Goal: Task Accomplishment & Management: Complete application form

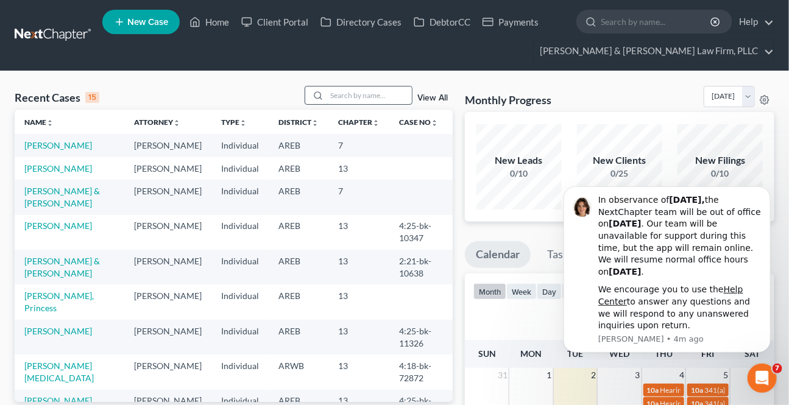
click at [333, 102] on input "search" at bounding box center [369, 96] width 85 height 18
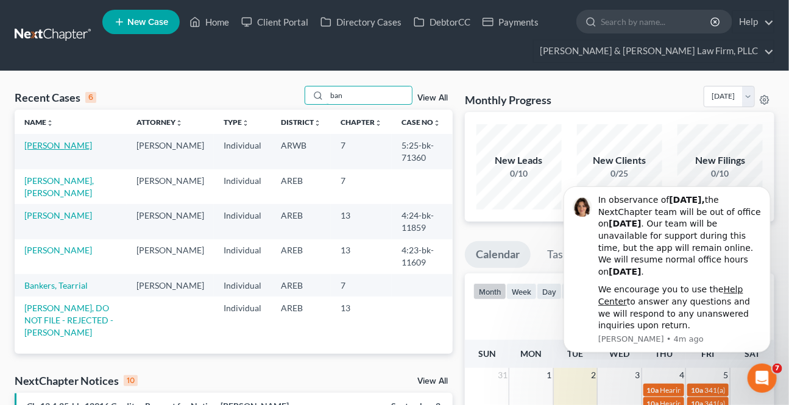
type input "ban"
click at [59, 145] on link "[PERSON_NAME]" at bounding box center [58, 145] width 68 height 10
select select "2"
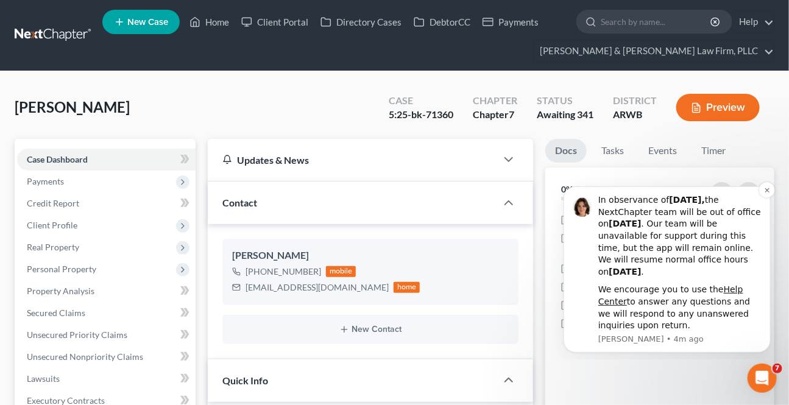
scroll to position [277, 0]
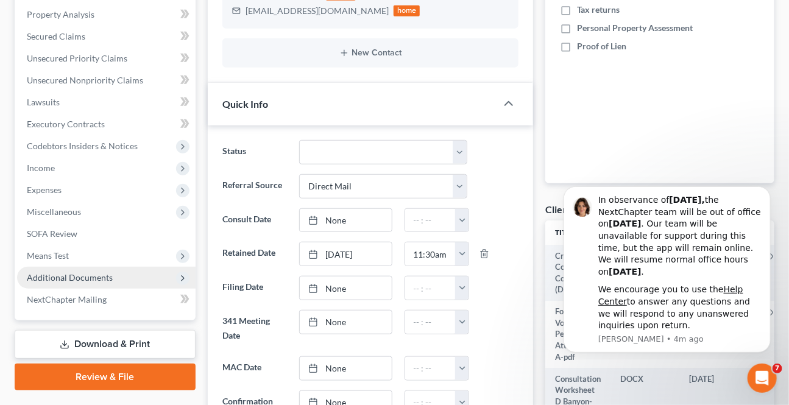
click at [92, 160] on span "Additional Documents" at bounding box center [70, 277] width 86 height 10
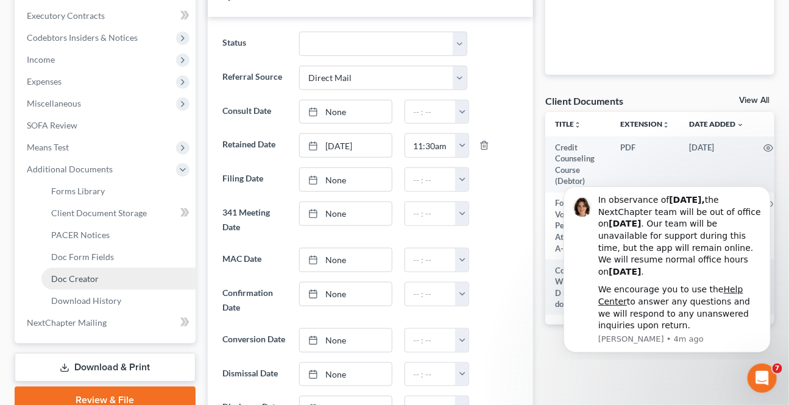
scroll to position [388, 0]
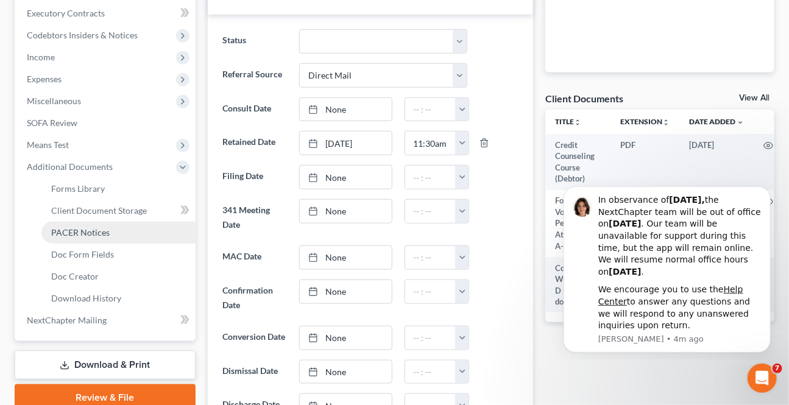
click at [71, 160] on span "PACER Notices" at bounding box center [80, 232] width 59 height 10
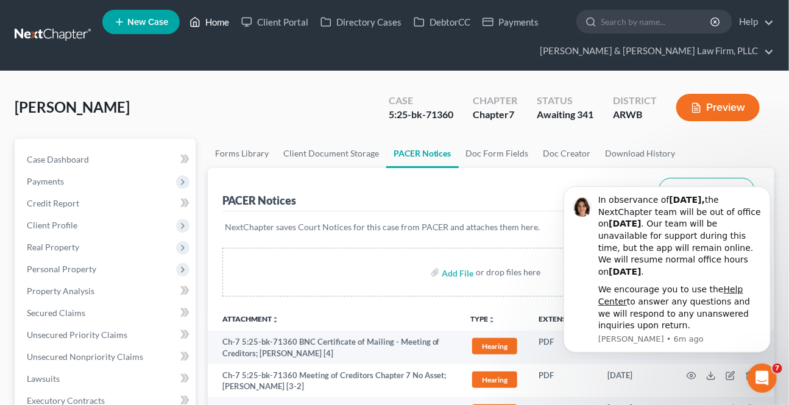
click at [226, 24] on link "Home" at bounding box center [209, 22] width 52 height 22
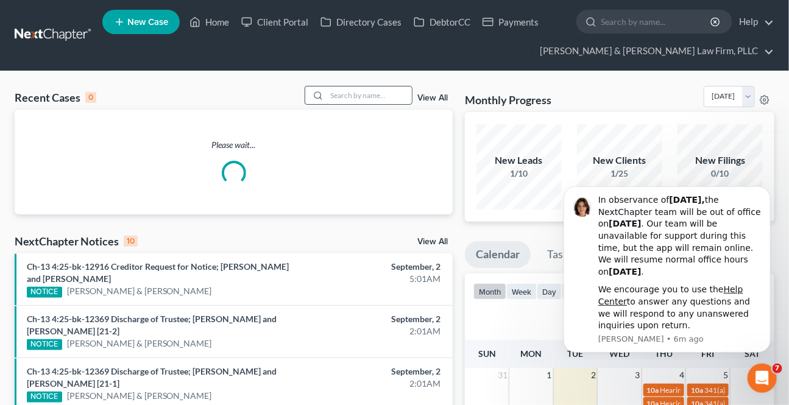
drag, startPoint x: 335, startPoint y: 94, endPoint x: 533, endPoint y: 183, distance: 216.6
click at [335, 94] on input "search" at bounding box center [369, 96] width 85 height 18
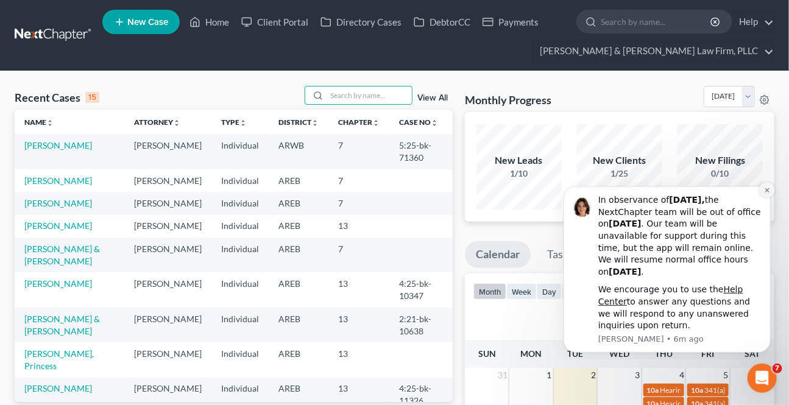
click at [414, 160] on icon "Dismiss notification" at bounding box center [766, 190] width 4 height 4
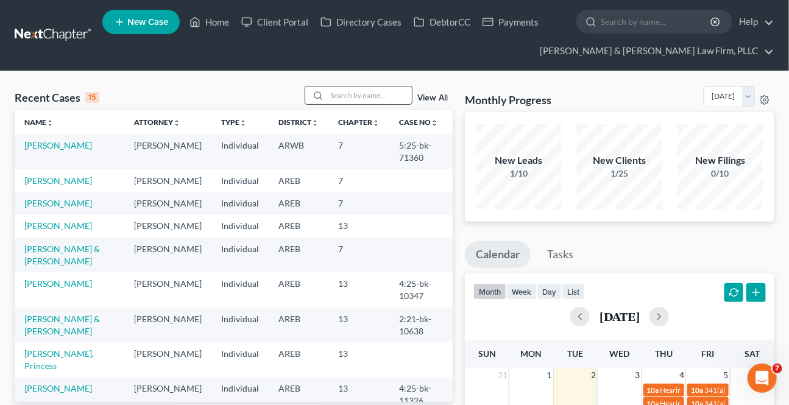
click at [378, 92] on input "search" at bounding box center [369, 96] width 85 height 18
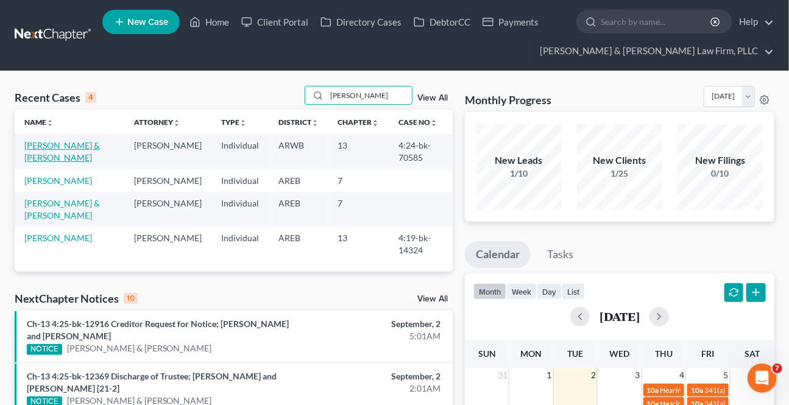
type input "[PERSON_NAME]"
click at [71, 148] on link "[PERSON_NAME] & [PERSON_NAME]" at bounding box center [62, 151] width 76 height 23
select select "2"
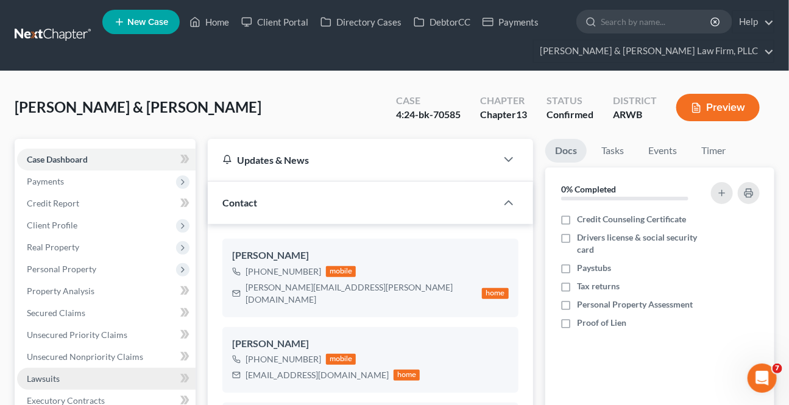
scroll to position [55, 0]
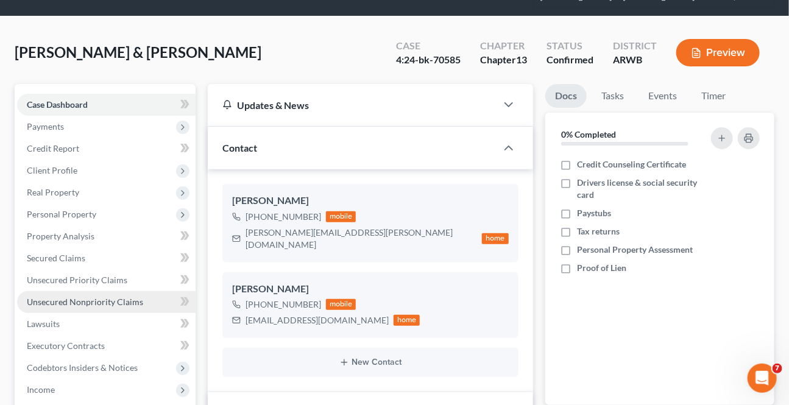
click at [66, 160] on span "Unsecured Nonpriority Claims" at bounding box center [85, 302] width 116 height 10
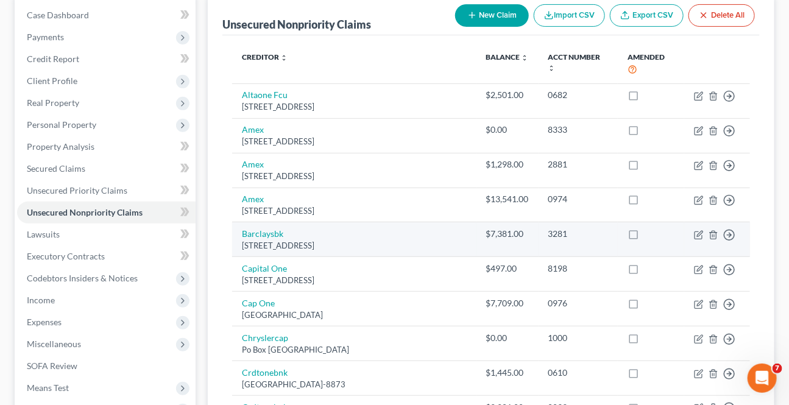
scroll to position [131, 0]
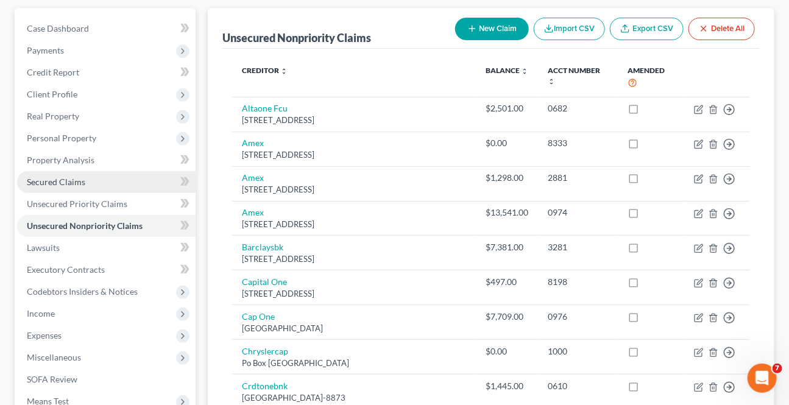
click at [47, 160] on link "Secured Claims" at bounding box center [106, 182] width 179 height 22
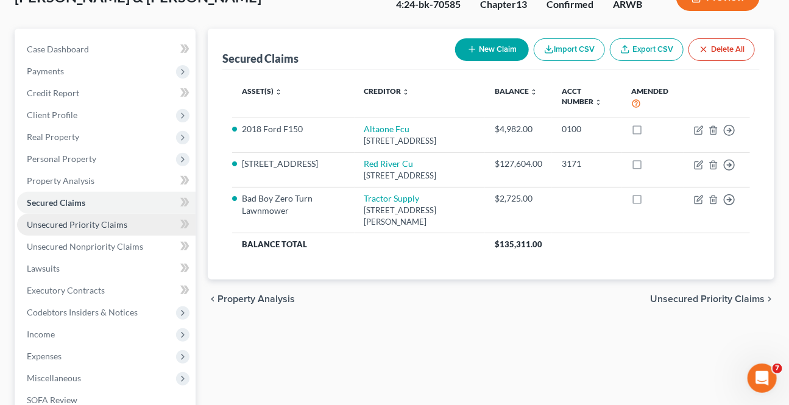
click at [79, 160] on span "Unsecured Priority Claims" at bounding box center [77, 224] width 101 height 10
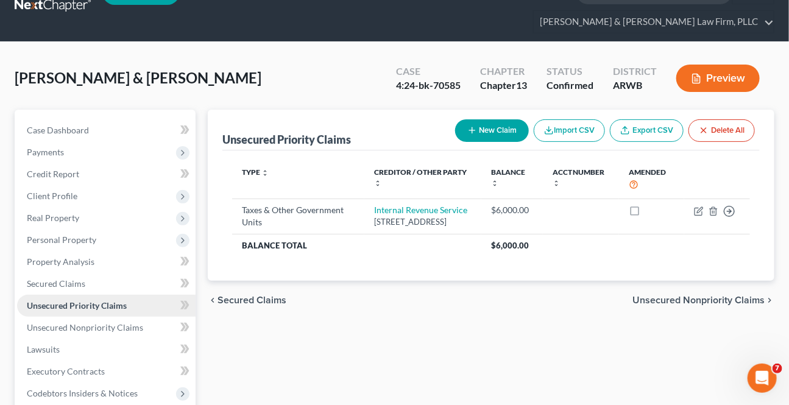
scroll to position [55, 0]
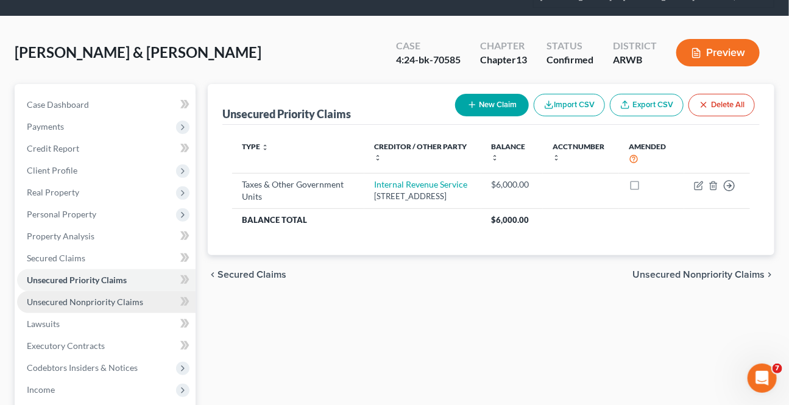
click at [76, 160] on span "Unsecured Nonpriority Claims" at bounding box center [85, 302] width 116 height 10
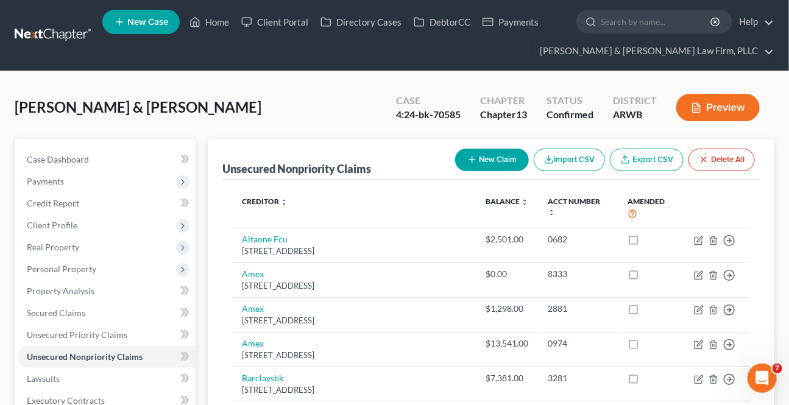
click at [414, 155] on button "New Claim" at bounding box center [492, 160] width 74 height 23
select select "2"
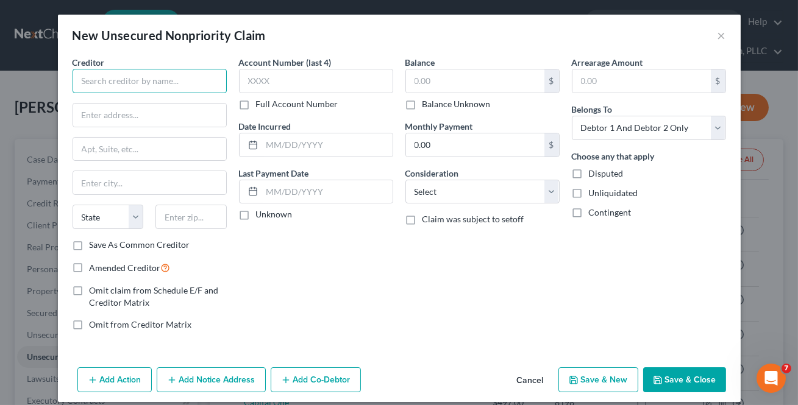
click at [106, 78] on input "text" at bounding box center [150, 81] width 154 height 24
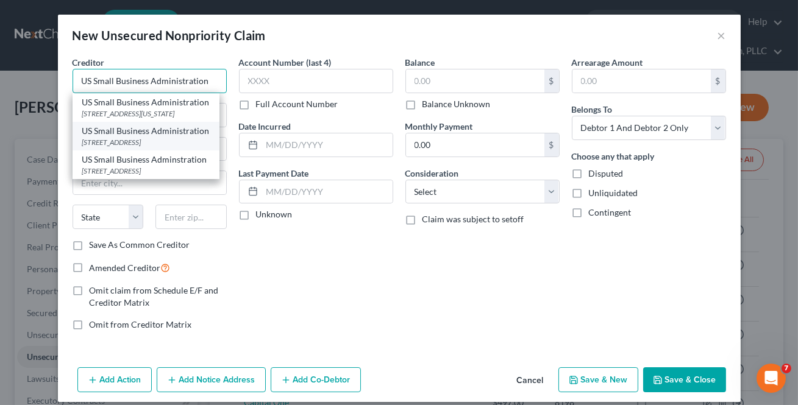
type input "US Small Business Administration"
click at [139, 133] on div "US Small Business Administration" at bounding box center [145, 131] width 127 height 12
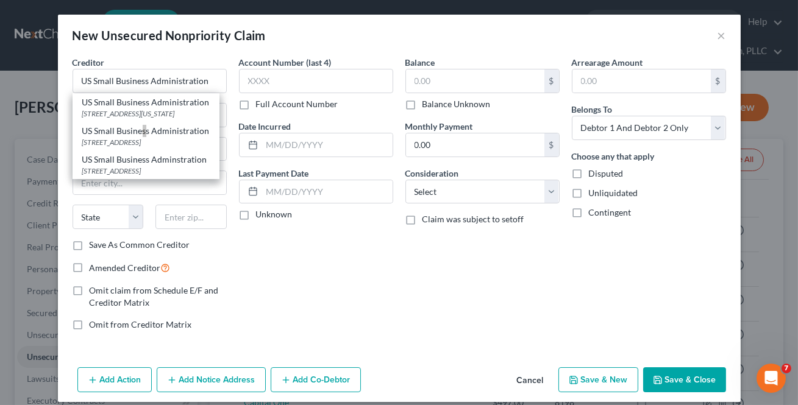
type input "PO Box 3918"
type input "[GEOGRAPHIC_DATA]"
select select "38"
type input "97208-3918"
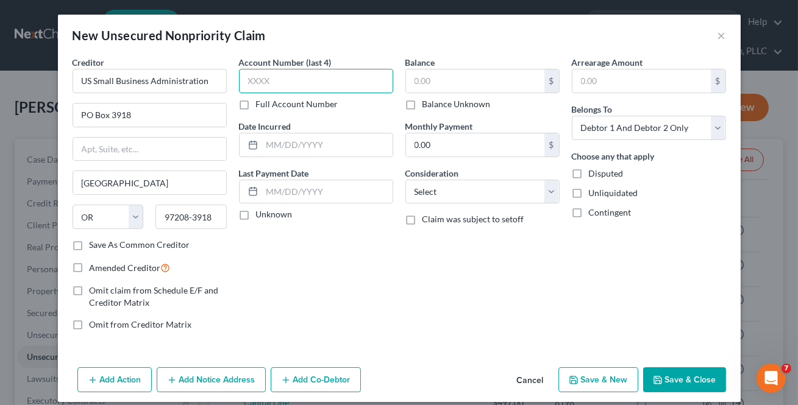
click at [266, 90] on input "text" at bounding box center [316, 81] width 154 height 24
type input "7807"
click at [414, 82] on input "8,019" at bounding box center [475, 80] width 138 height 23
drag, startPoint x: 457, startPoint y: 84, endPoint x: 341, endPoint y: 73, distance: 115.7
click at [341, 73] on div "Creditor * US Small Business Administration PO Box [GEOGRAPHIC_DATA] [US_STATE]…" at bounding box center [399, 198] width 666 height 285
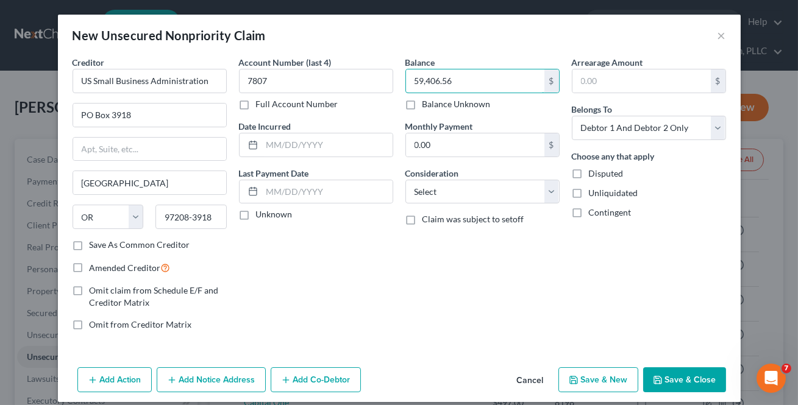
type input "59,406.56"
click at [414, 160] on button "Save & Close" at bounding box center [684, 381] width 83 height 26
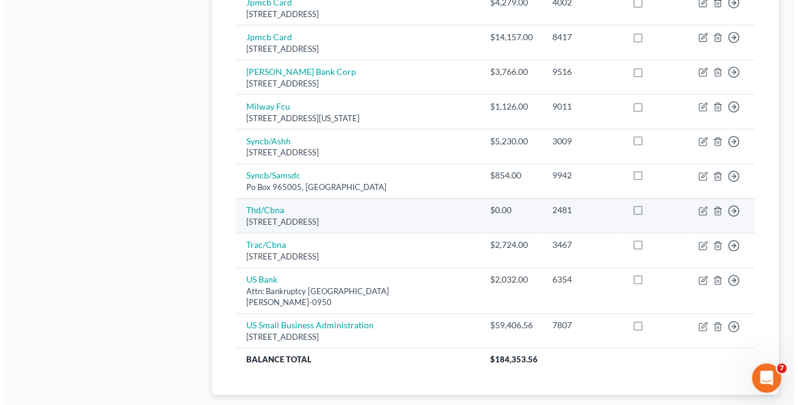
scroll to position [775, 0]
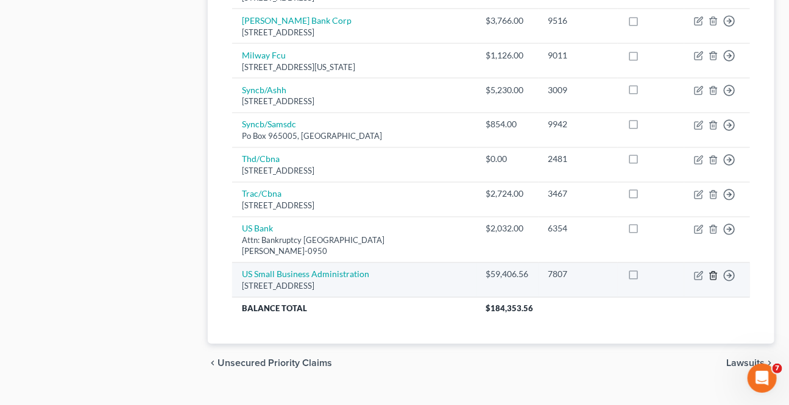
click at [414, 160] on icon "button" at bounding box center [714, 276] width 10 height 10
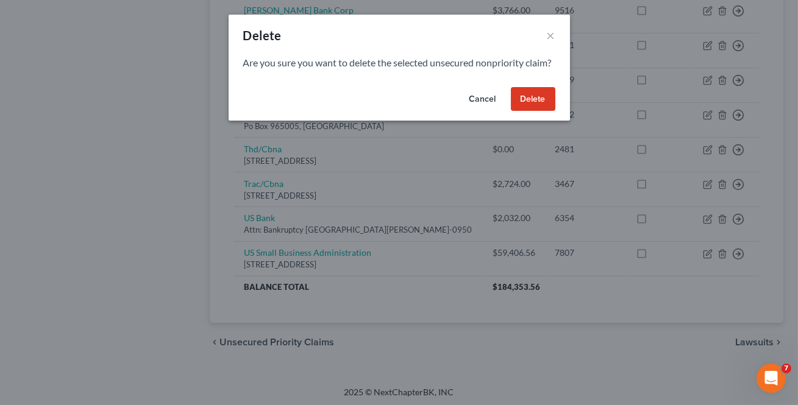
click at [414, 110] on button "Delete" at bounding box center [533, 99] width 45 height 24
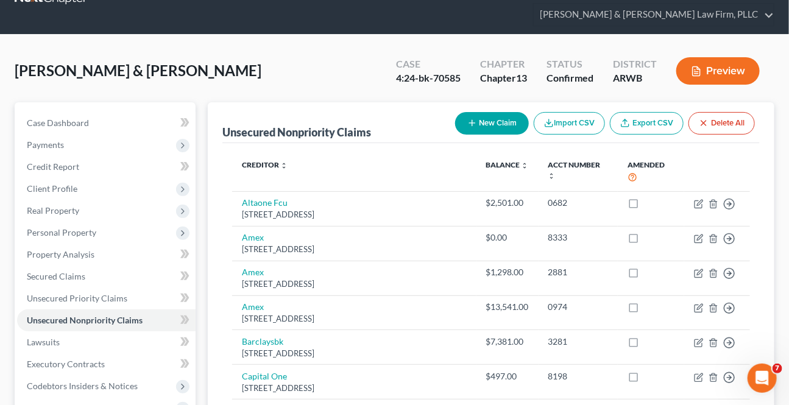
scroll to position [0, 0]
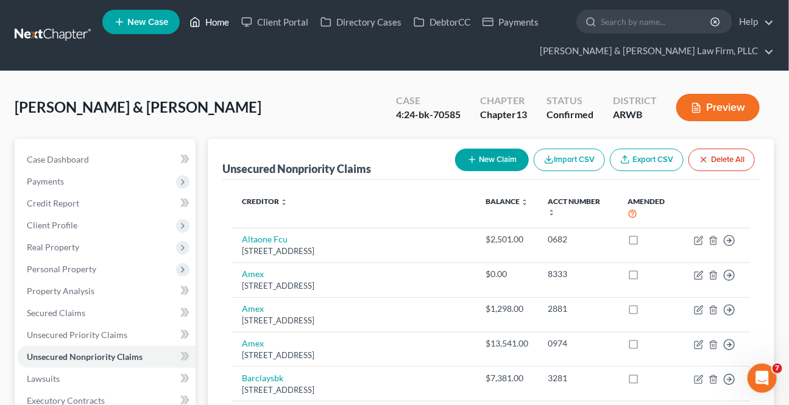
click at [218, 29] on link "Home" at bounding box center [209, 22] width 52 height 22
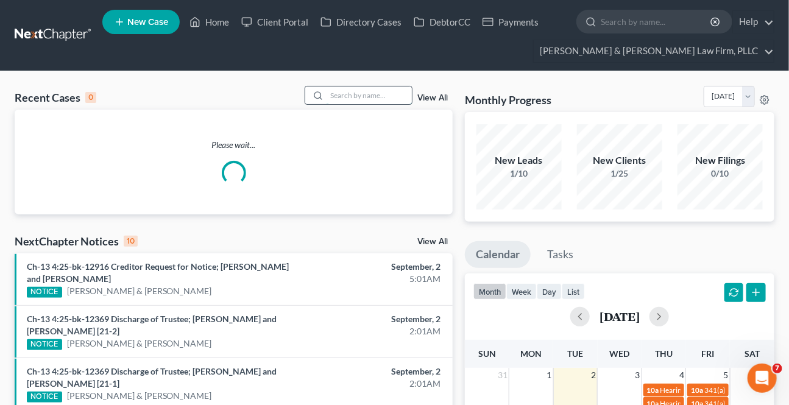
click at [369, 94] on input "search" at bounding box center [369, 96] width 85 height 18
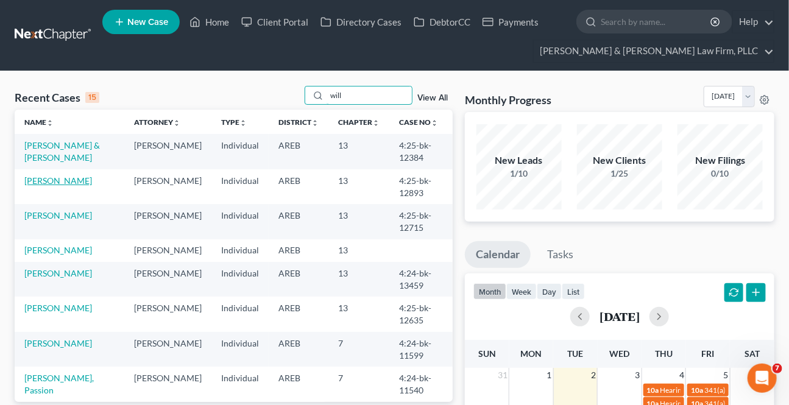
type input "will"
click at [87, 160] on link "[PERSON_NAME]" at bounding box center [58, 181] width 68 height 10
select select "2"
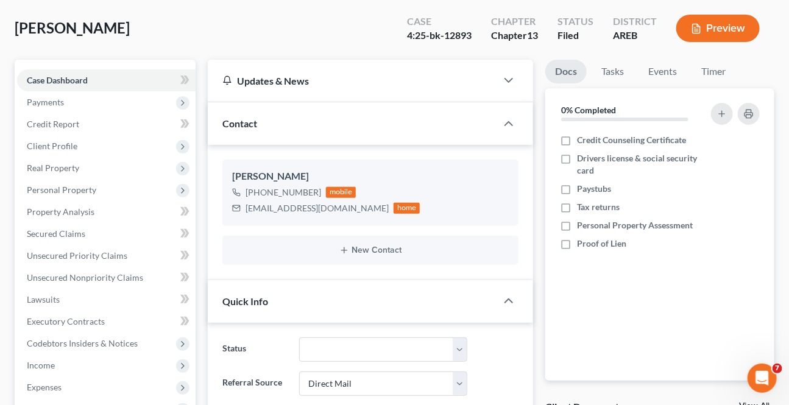
scroll to position [110, 0]
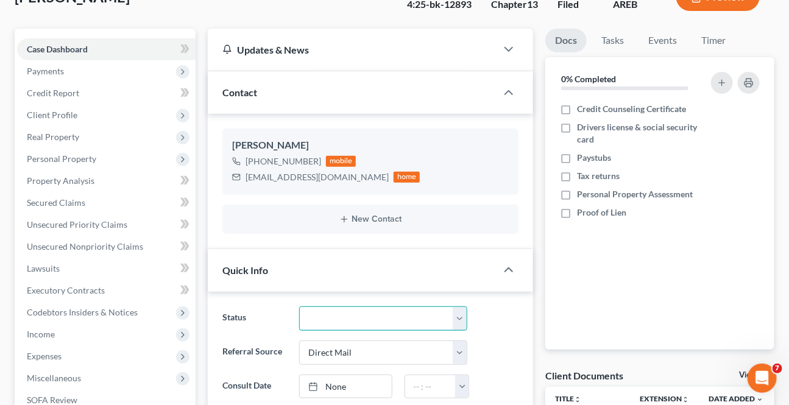
click at [366, 160] on select "Awaiting 341 Chapter 7 - Attended Meeting Confirmed Discharged Dismissed New Co…" at bounding box center [383, 319] width 168 height 24
select select "0"
click at [299, 160] on select "Awaiting 341 Chapter 7 - Attended Meeting Confirmed Discharged Dismissed New Co…" at bounding box center [383, 319] width 168 height 24
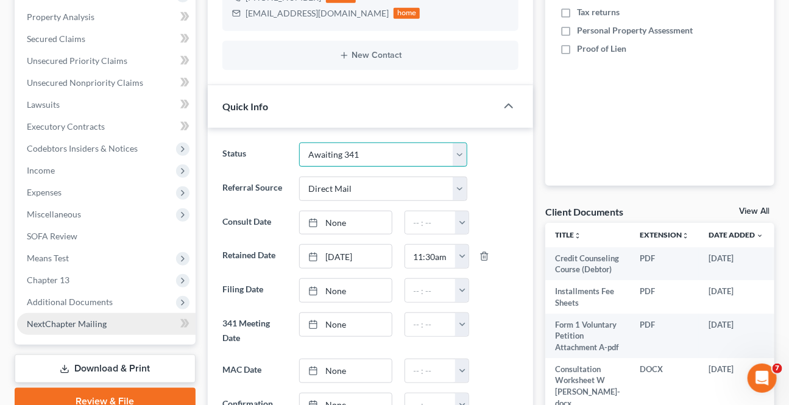
scroll to position [277, 0]
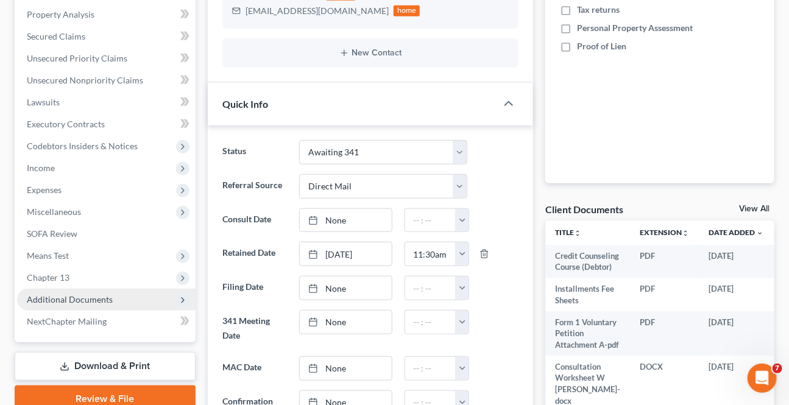
click at [92, 160] on span "Additional Documents" at bounding box center [70, 299] width 86 height 10
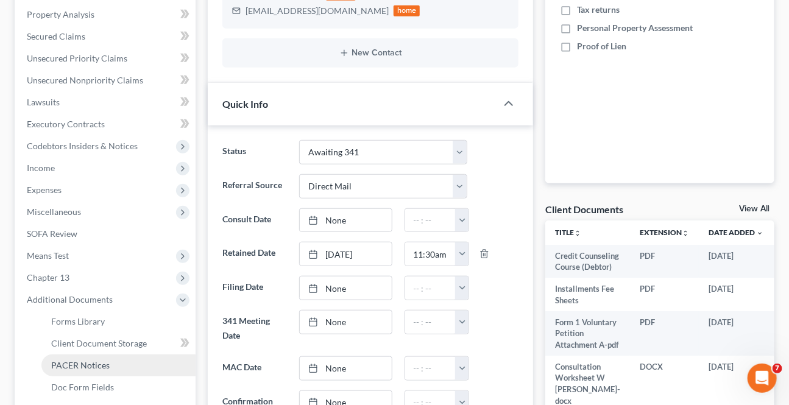
click at [87, 160] on span "PACER Notices" at bounding box center [80, 365] width 59 height 10
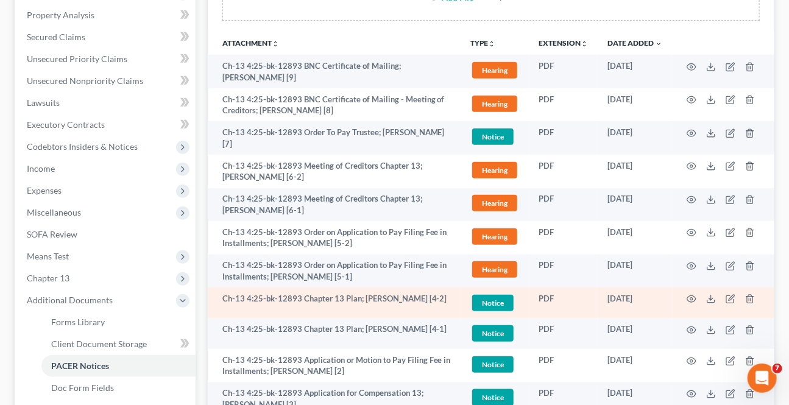
scroll to position [332, 0]
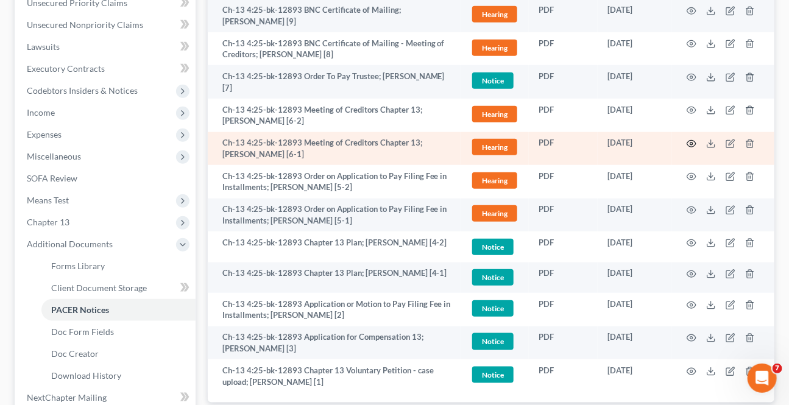
click at [414, 140] on icon "button" at bounding box center [692, 144] width 10 height 10
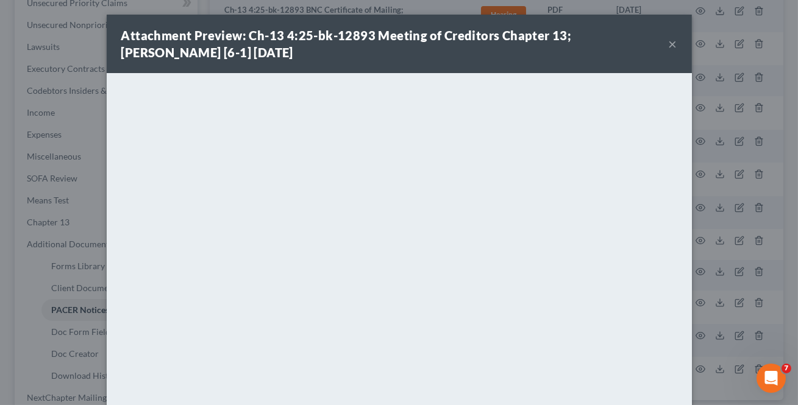
drag, startPoint x: 664, startPoint y: 49, endPoint x: 661, endPoint y: 55, distance: 6.3
click at [414, 49] on button "×" at bounding box center [673, 44] width 9 height 15
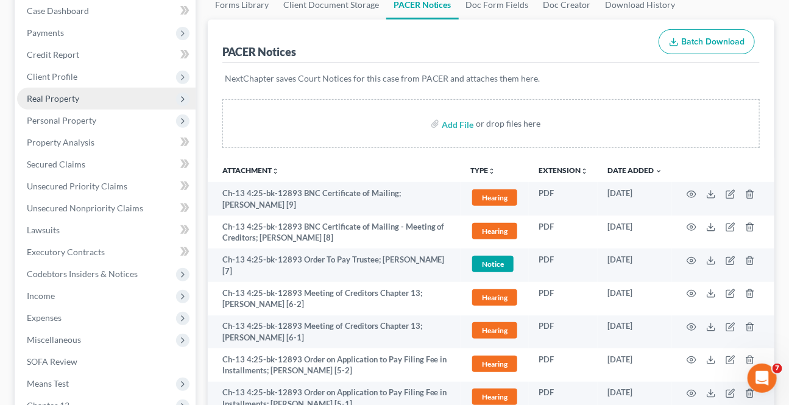
scroll to position [110, 0]
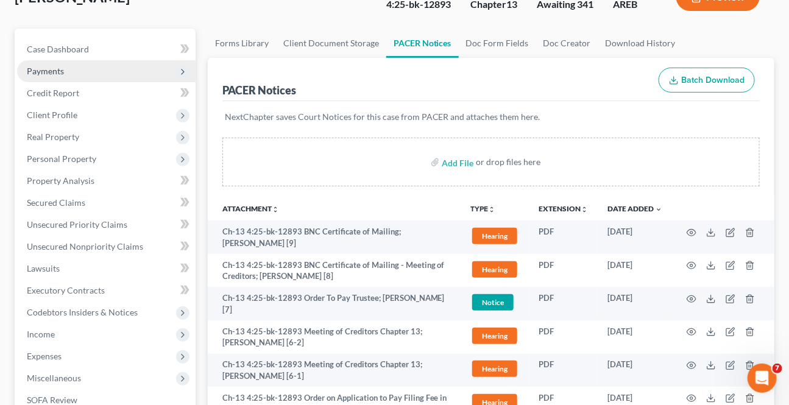
click at [55, 71] on span "Payments" at bounding box center [45, 71] width 37 height 10
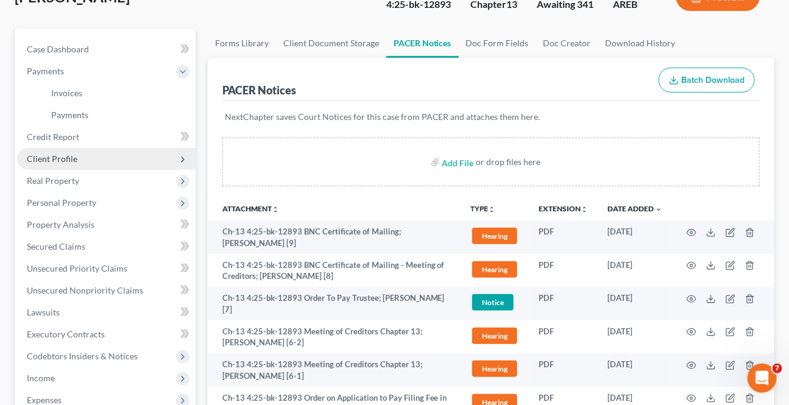
click at [55, 158] on span "Client Profile" at bounding box center [52, 159] width 51 height 10
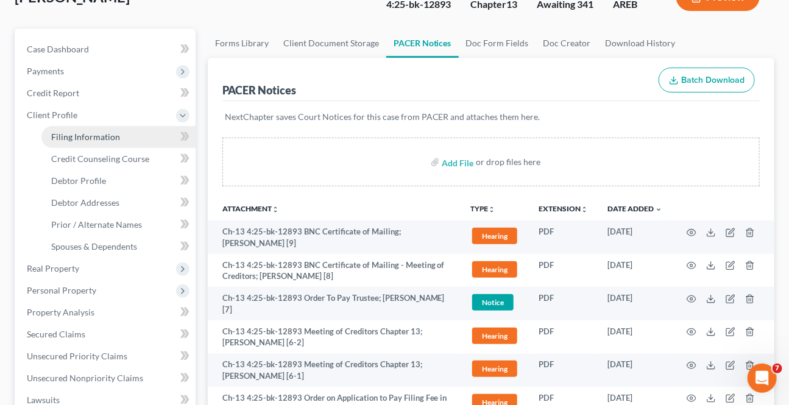
click at [66, 132] on span "Filing Information" at bounding box center [85, 137] width 69 height 10
select select "1"
select select "0"
select select "3"
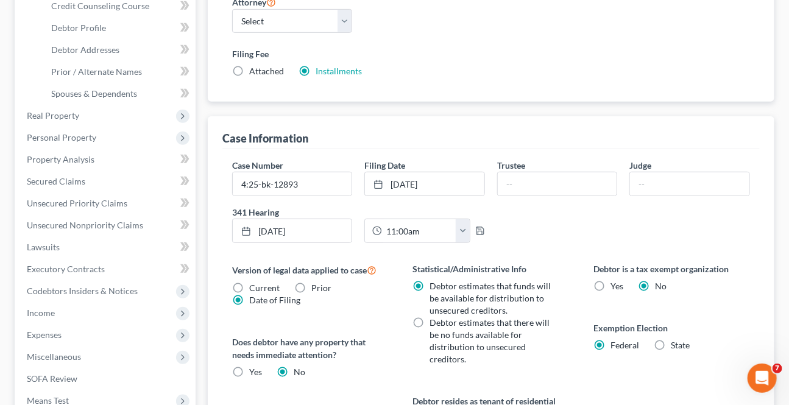
scroll to position [277, 0]
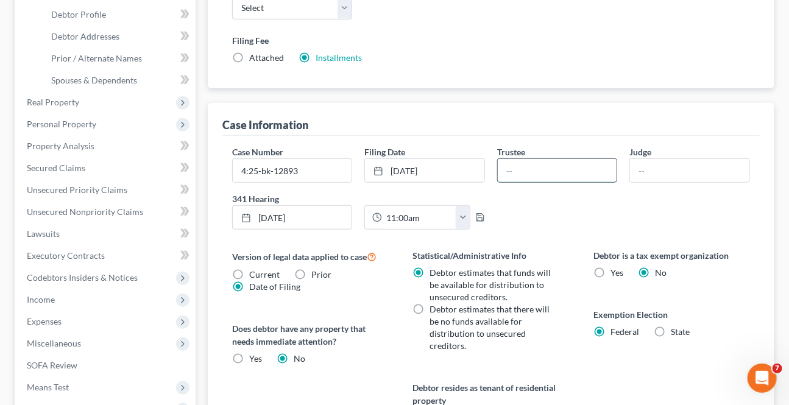
click at [414, 160] on input "text" at bounding box center [557, 170] width 119 height 23
type input "[PERSON_NAME]"
click at [414, 160] on input "text" at bounding box center [689, 170] width 119 height 23
type input "[PERSON_NAME]"
click at [414, 160] on div "Debtor is a tax exempt organization Yes No" at bounding box center [672, 264] width 157 height 30
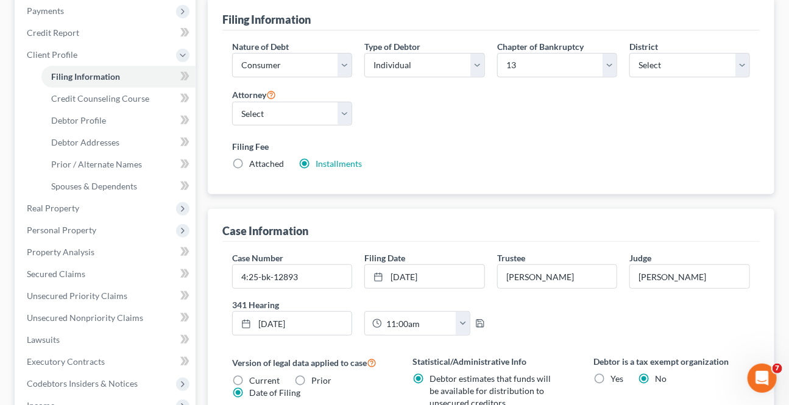
scroll to position [0, 0]
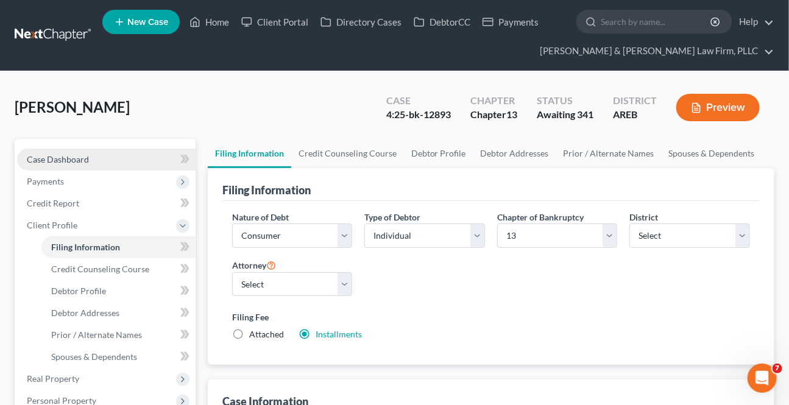
click at [80, 160] on link "Case Dashboard" at bounding box center [106, 160] width 179 height 22
select select "2"
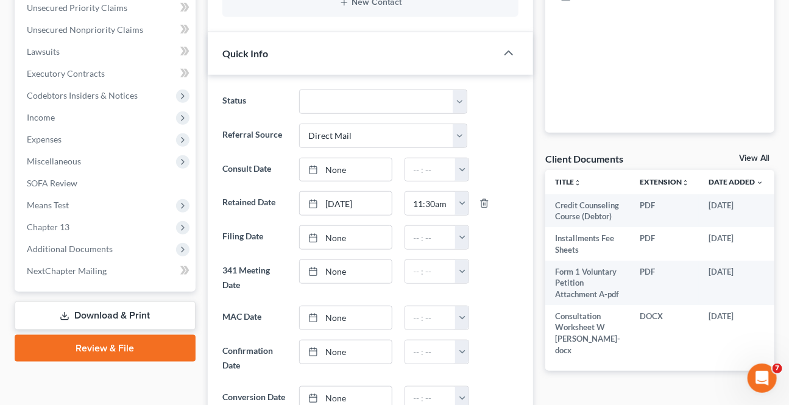
scroll to position [332, 0]
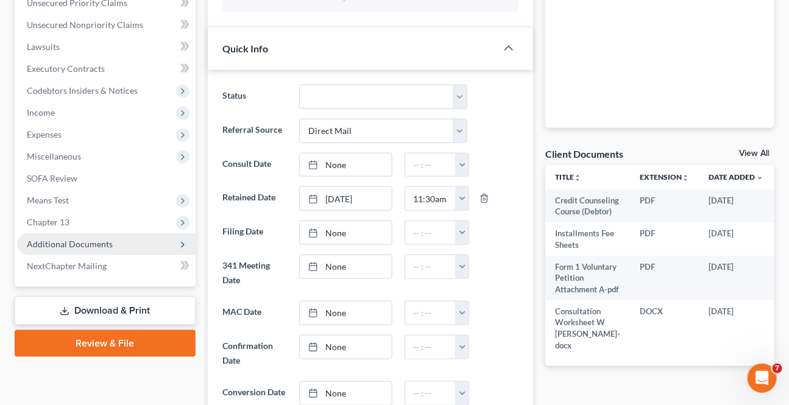
click at [105, 160] on span "Additional Documents" at bounding box center [106, 244] width 179 height 22
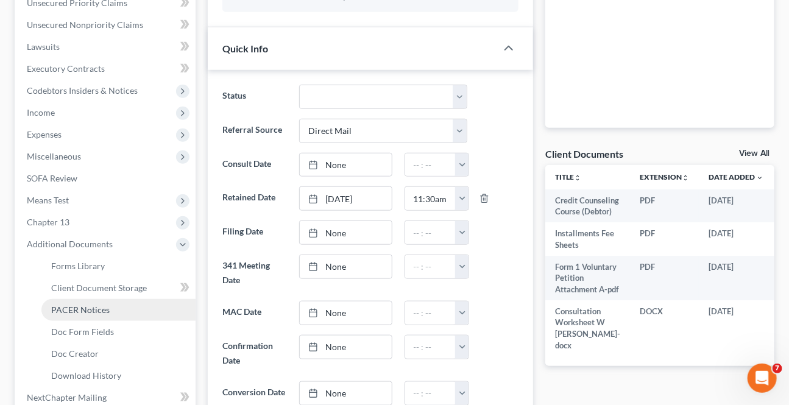
click at [102, 160] on link "PACER Notices" at bounding box center [118, 310] width 154 height 22
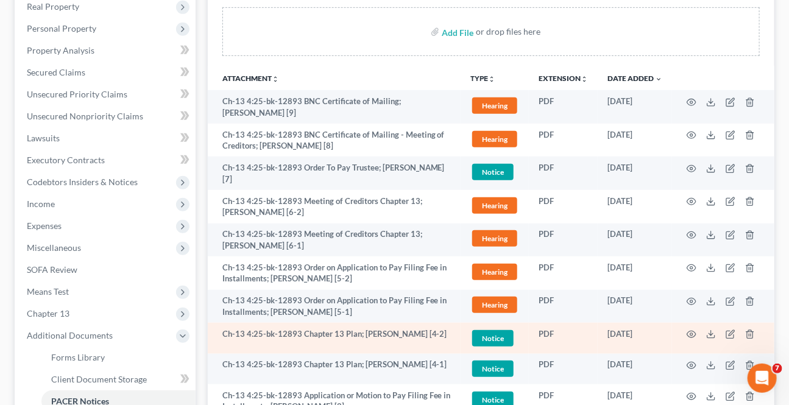
scroll to position [221, 0]
